Goal: Information Seeking & Learning: Learn about a topic

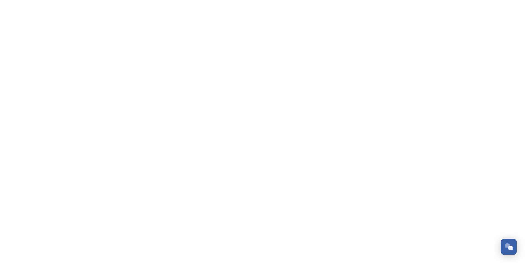
scroll to position [1398, 0]
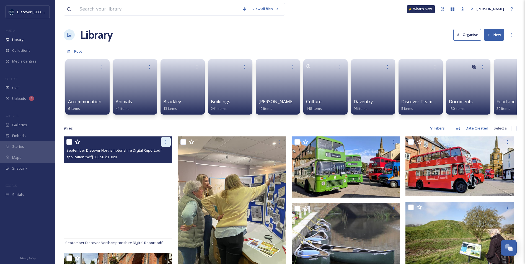
click at [165, 144] on icon at bounding box center [165, 142] width 4 height 4
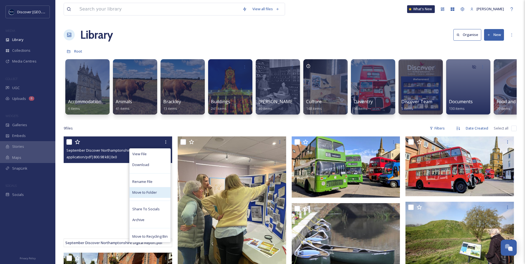
click at [142, 195] on span "Move to Folder" at bounding box center [144, 192] width 25 height 5
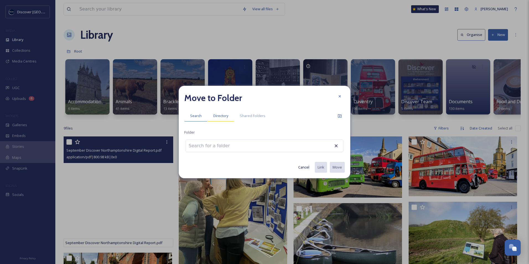
click at [210, 114] on div "Directory" at bounding box center [220, 115] width 27 height 11
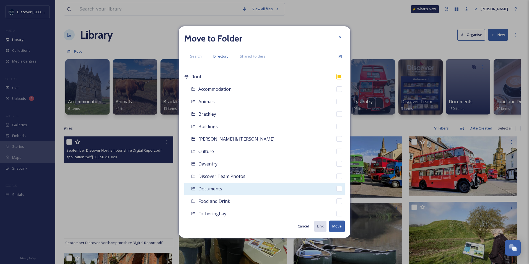
click at [216, 189] on span "Documents" at bounding box center [210, 189] width 24 height 6
checkbox input "false"
checkbox input "true"
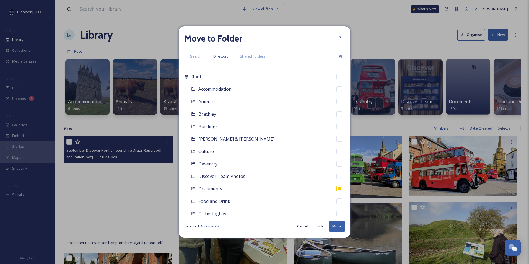
click at [343, 225] on button "Move" at bounding box center [336, 225] width 15 height 11
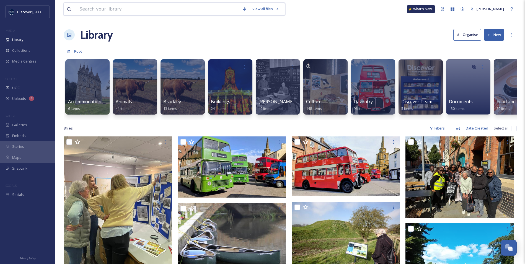
click at [129, 9] on input at bounding box center [158, 9] width 163 height 12
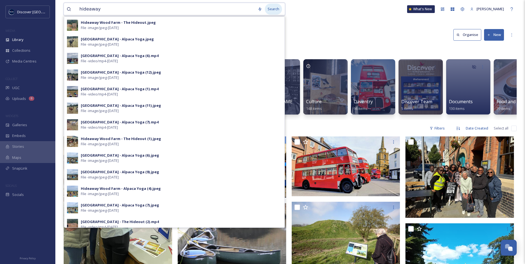
type input "hideaway"
click at [277, 8] on div "Search" at bounding box center [273, 9] width 17 height 11
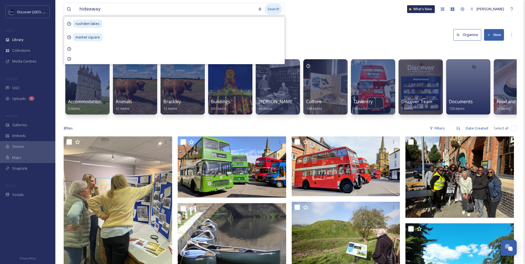
click at [275, 10] on div "Search" at bounding box center [273, 9] width 17 height 11
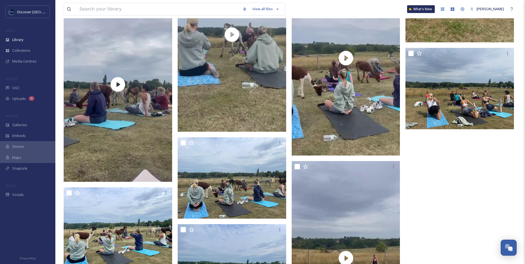
scroll to position [688, 0]
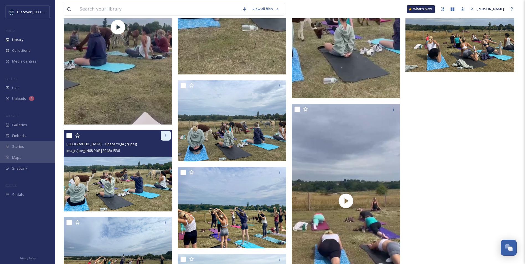
click at [166, 137] on icon at bounding box center [165, 135] width 4 height 4
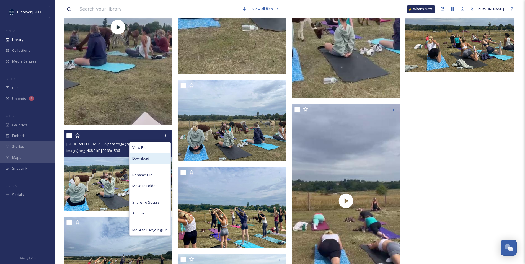
click at [154, 157] on div "Download" at bounding box center [149, 158] width 41 height 11
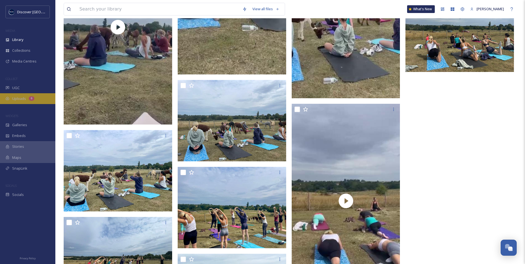
click at [32, 100] on div "6" at bounding box center [32, 98] width 6 height 4
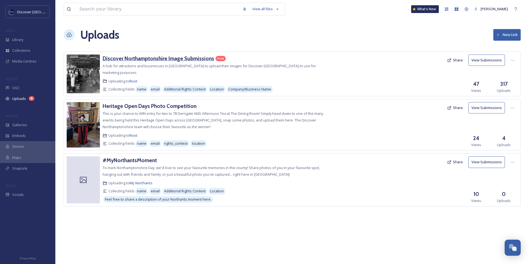
click at [175, 61] on h3 "Discover Northamptonshire Image Submissions" at bounding box center [158, 58] width 111 height 7
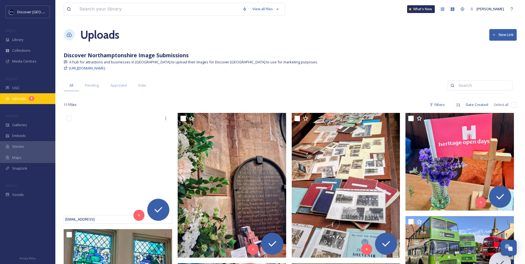
click at [45, 99] on div "Uploads 6" at bounding box center [27, 98] width 55 height 11
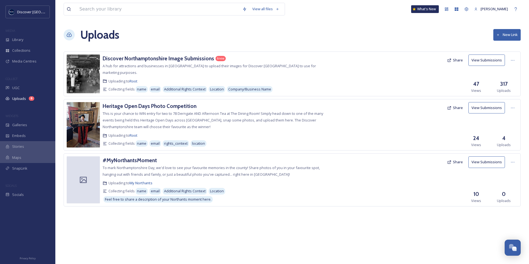
click at [456, 60] on button "Share" at bounding box center [454, 60] width 21 height 11
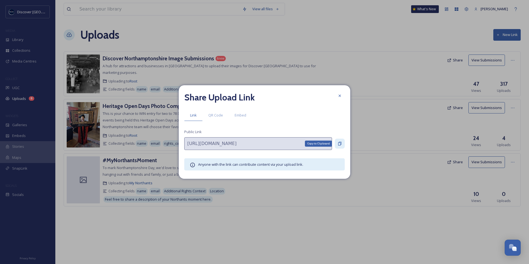
click at [338, 144] on icon at bounding box center [339, 143] width 4 height 4
click at [340, 94] on icon at bounding box center [339, 95] width 4 height 4
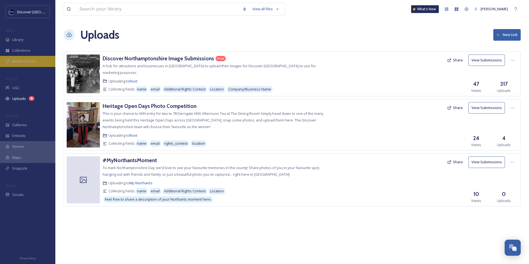
click at [33, 57] on div "Media Centres" at bounding box center [27, 61] width 55 height 11
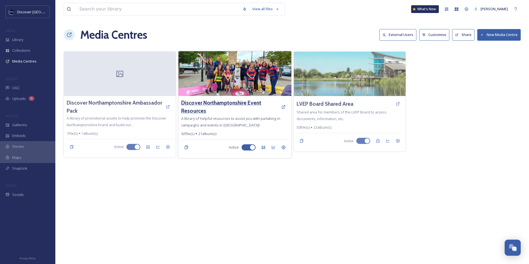
click at [233, 103] on h3 "Discover Northamptonshire Event Resources" at bounding box center [229, 107] width 97 height 16
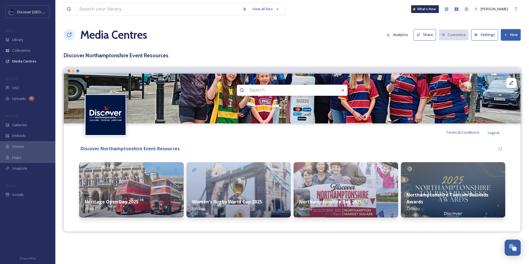
click at [428, 34] on button "Share" at bounding box center [424, 34] width 22 height 11
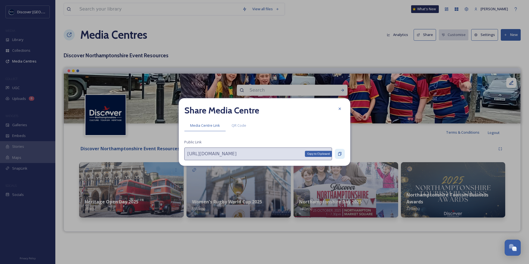
click at [339, 154] on icon at bounding box center [339, 154] width 4 height 4
click at [336, 106] on div at bounding box center [340, 109] width 10 height 10
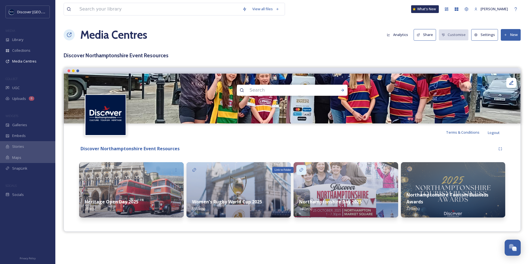
click at [302, 170] on icon at bounding box center [301, 170] width 4 height 4
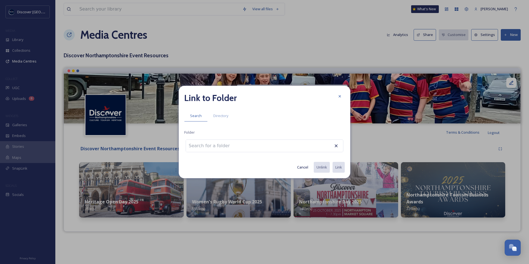
click at [306, 168] on button "Cancel" at bounding box center [302, 167] width 17 height 11
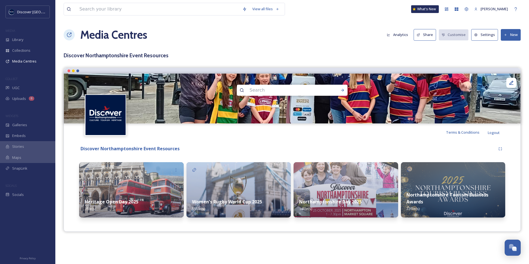
click at [321, 183] on img at bounding box center [345, 189] width 105 height 55
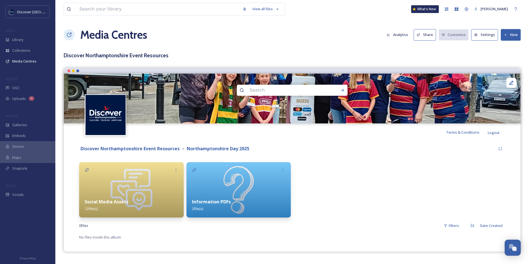
click at [139, 208] on div "Social Media Assets 12 file(s)" at bounding box center [131, 205] width 105 height 25
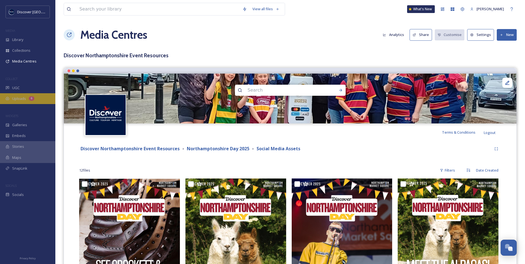
click at [20, 96] on span "Uploads" at bounding box center [19, 98] width 14 height 5
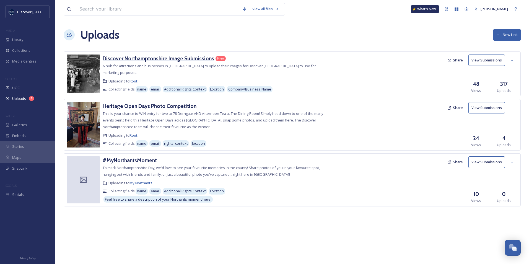
click at [156, 59] on h3 "Discover Northamptonshire Image Submissions" at bounding box center [158, 58] width 111 height 7
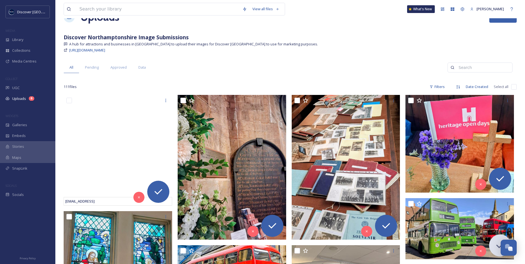
scroll to position [28, 0]
